Goal: Transaction & Acquisition: Purchase product/service

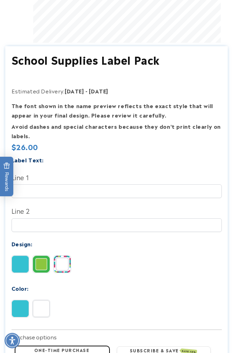
scroll to position [235, 0]
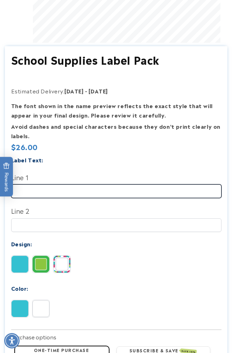
click at [116, 187] on input "Line 1" at bounding box center [117, 191] width 210 height 14
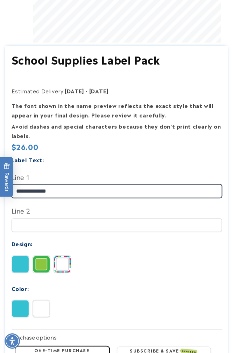
scroll to position [0, 193]
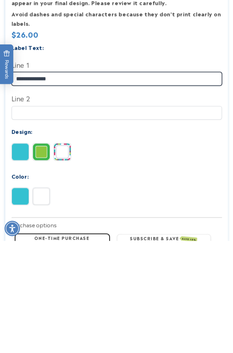
type input "**********"
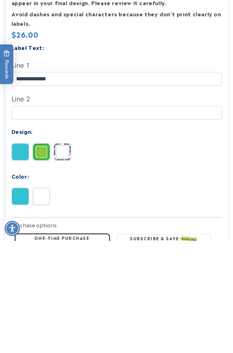
click at [22, 256] on img at bounding box center [20, 264] width 17 height 17
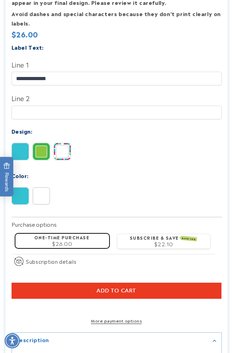
click at [46, 196] on img at bounding box center [41, 195] width 17 height 17
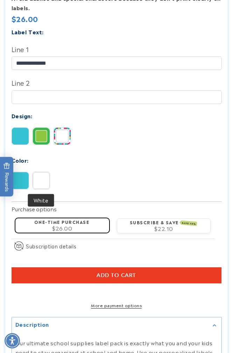
scroll to position [0, 386]
click at [22, 137] on img at bounding box center [20, 136] width 17 height 17
click at [44, 135] on img at bounding box center [41, 136] width 17 height 17
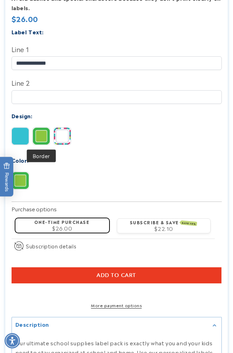
click at [42, 137] on img at bounding box center [41, 136] width 17 height 17
click at [61, 139] on img at bounding box center [62, 136] width 17 height 17
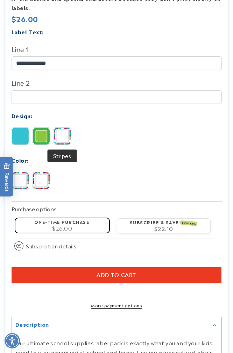
click at [63, 137] on img at bounding box center [62, 136] width 17 height 17
click at [42, 140] on img at bounding box center [41, 136] width 17 height 17
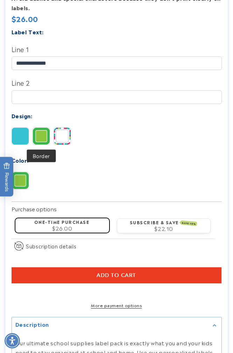
click at [21, 143] on img at bounding box center [20, 136] width 17 height 17
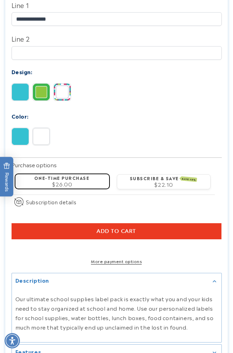
scroll to position [409, 0]
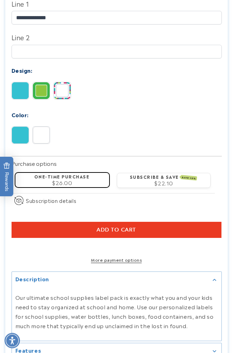
click at [76, 178] on label "One-time purchase" at bounding box center [61, 176] width 55 height 6
click at [77, 185] on div "$26.00" at bounding box center [62, 182] width 84 height 5
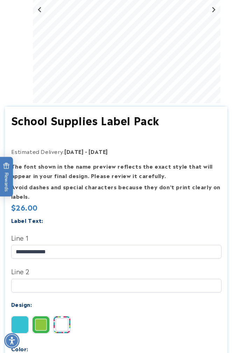
scroll to position [176, 0]
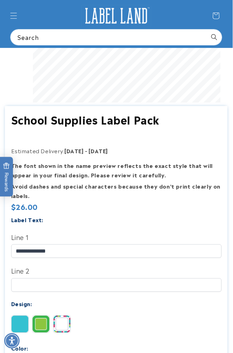
click at [41, 330] on img at bounding box center [41, 324] width 17 height 17
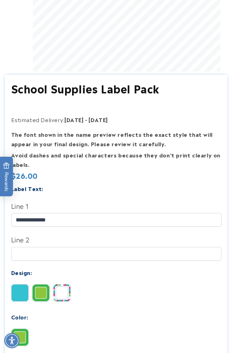
scroll to position [207, 0]
click at [65, 296] on img at bounding box center [62, 292] width 17 height 17
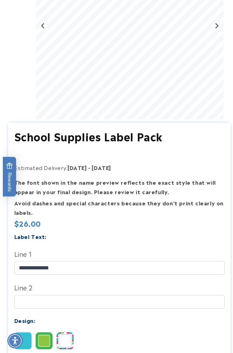
scroll to position [0, 386]
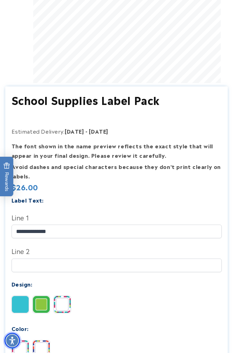
scroll to position [195, 0]
click at [22, 348] on img at bounding box center [20, 348] width 17 height 17
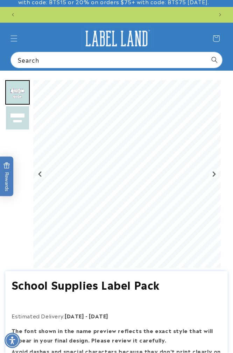
scroll to position [0, 386]
